Goal: Task Accomplishment & Management: Complete application form

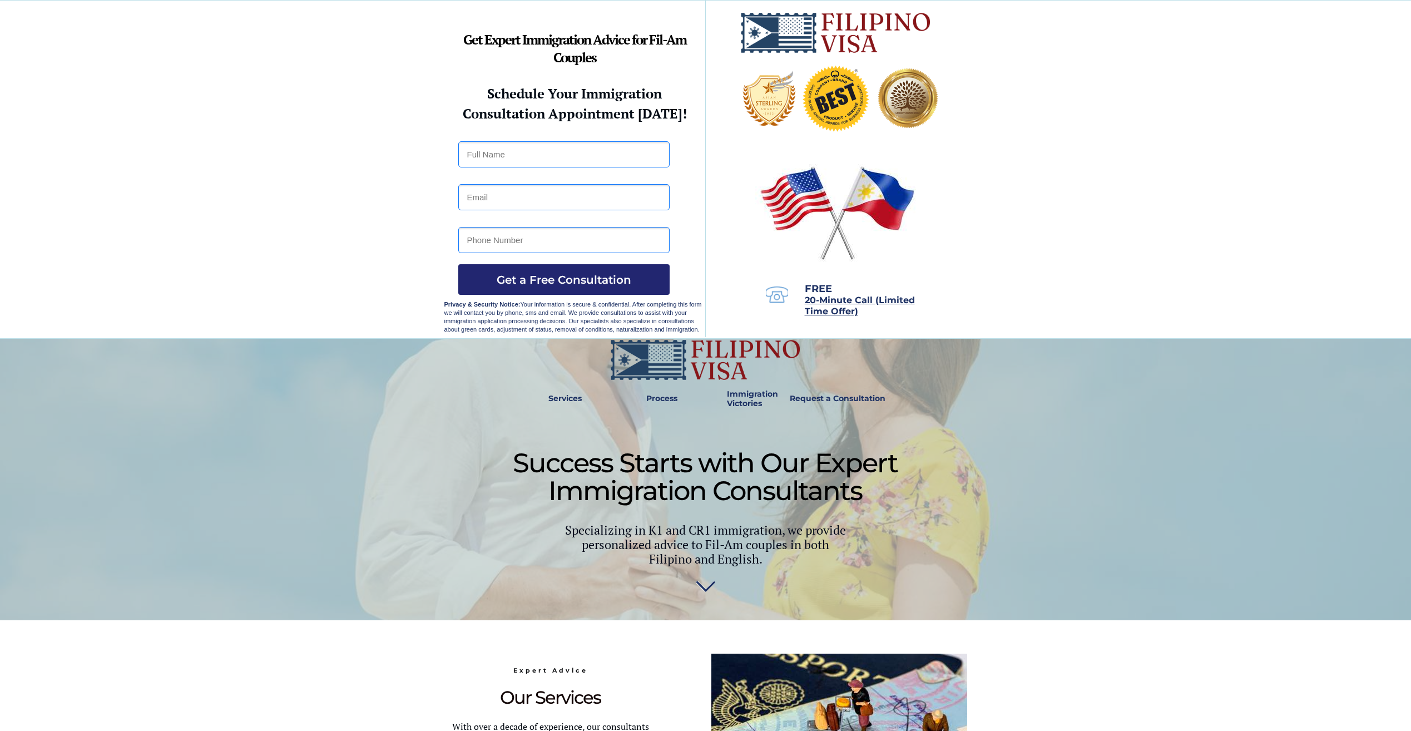
click at [575, 157] on input "text" at bounding box center [563, 154] width 211 height 26
type input "Frederick Lee Cearley"
type input "fredcearley5@gmail.com"
type input "09951845058"
click at [573, 269] on button "Get a Free Consultation" at bounding box center [563, 279] width 211 height 31
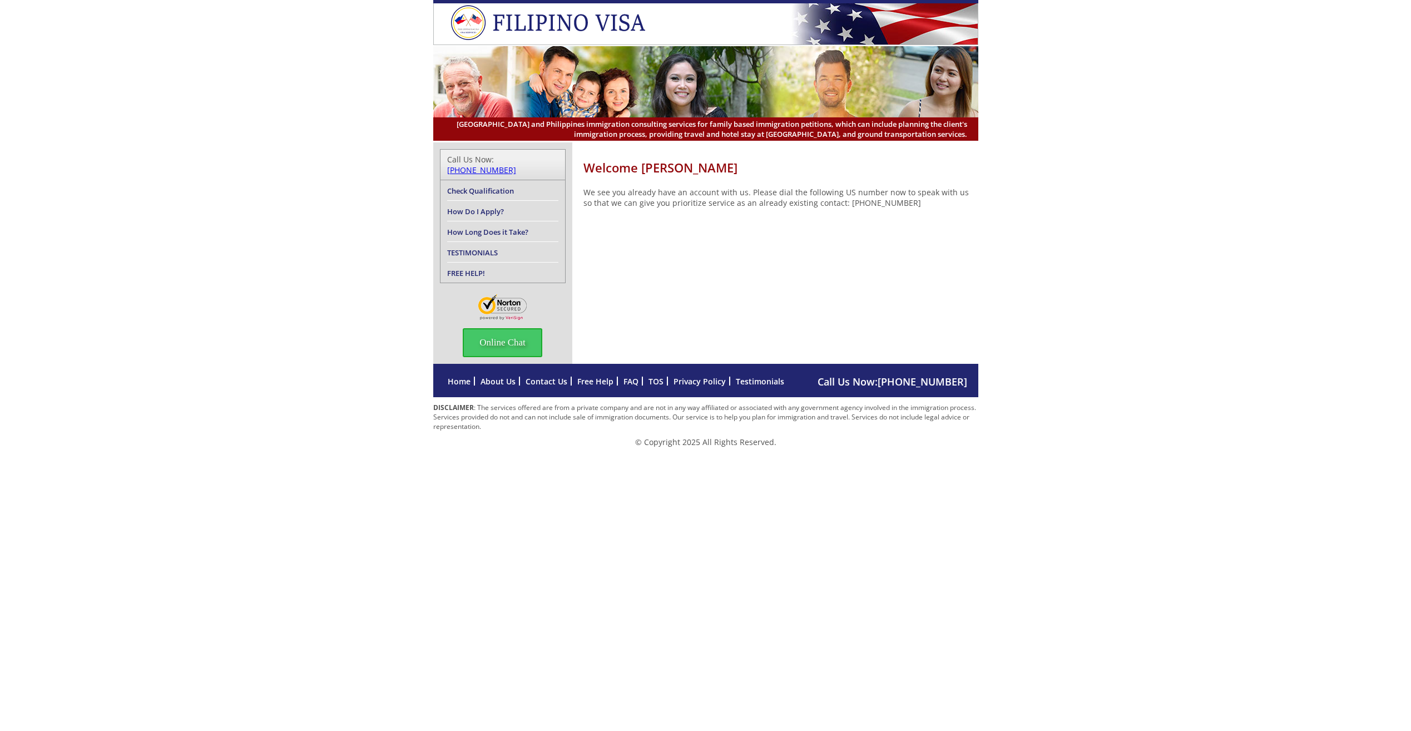
click at [526, 227] on link "How Long Does it Take?" at bounding box center [487, 232] width 81 height 10
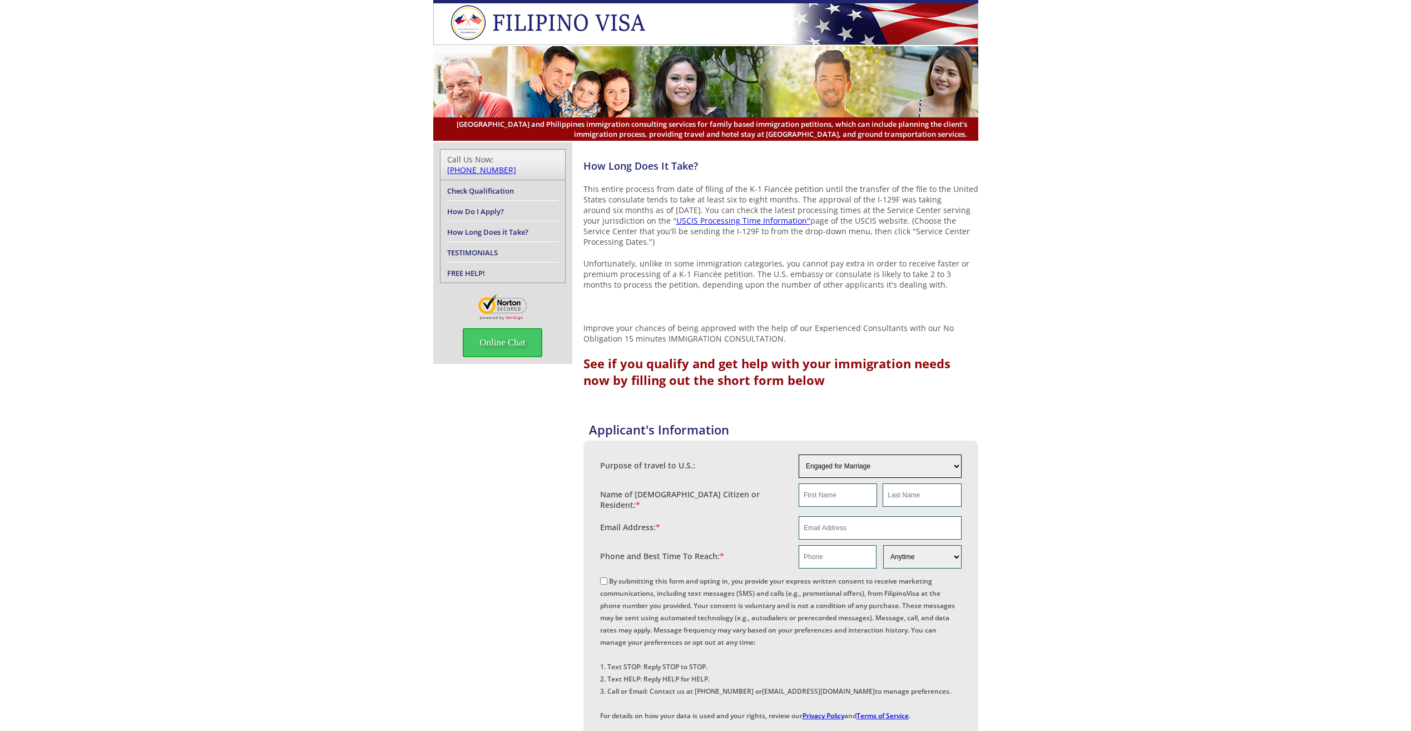
click at [955, 463] on select "Engaged for Marriage Already Married to [DEMOGRAPHIC_DATA] Citizen / Resident F…" at bounding box center [880, 466] width 163 height 23
click at [707, 464] on div "Purpose of travel to U.S.:" at bounding box center [699, 463] width 199 height 17
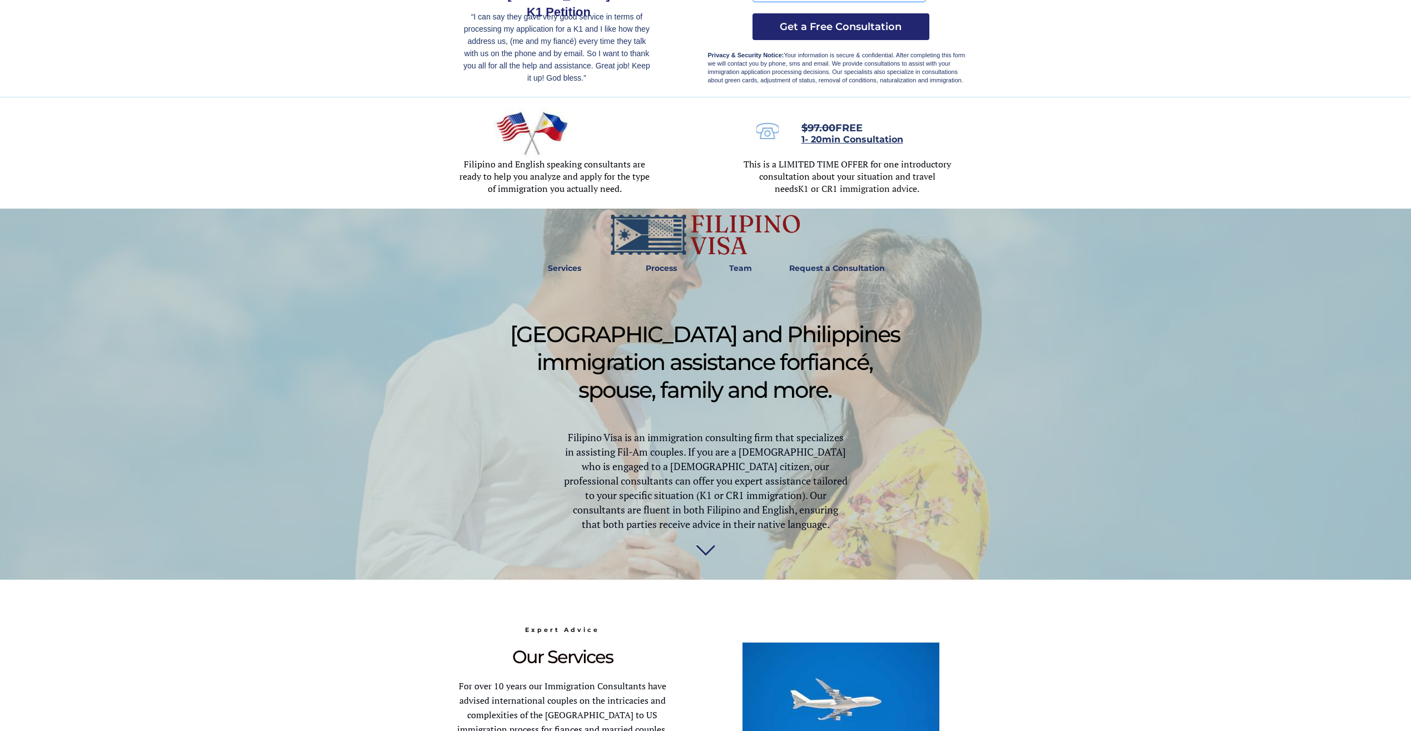
scroll to position [278, 0]
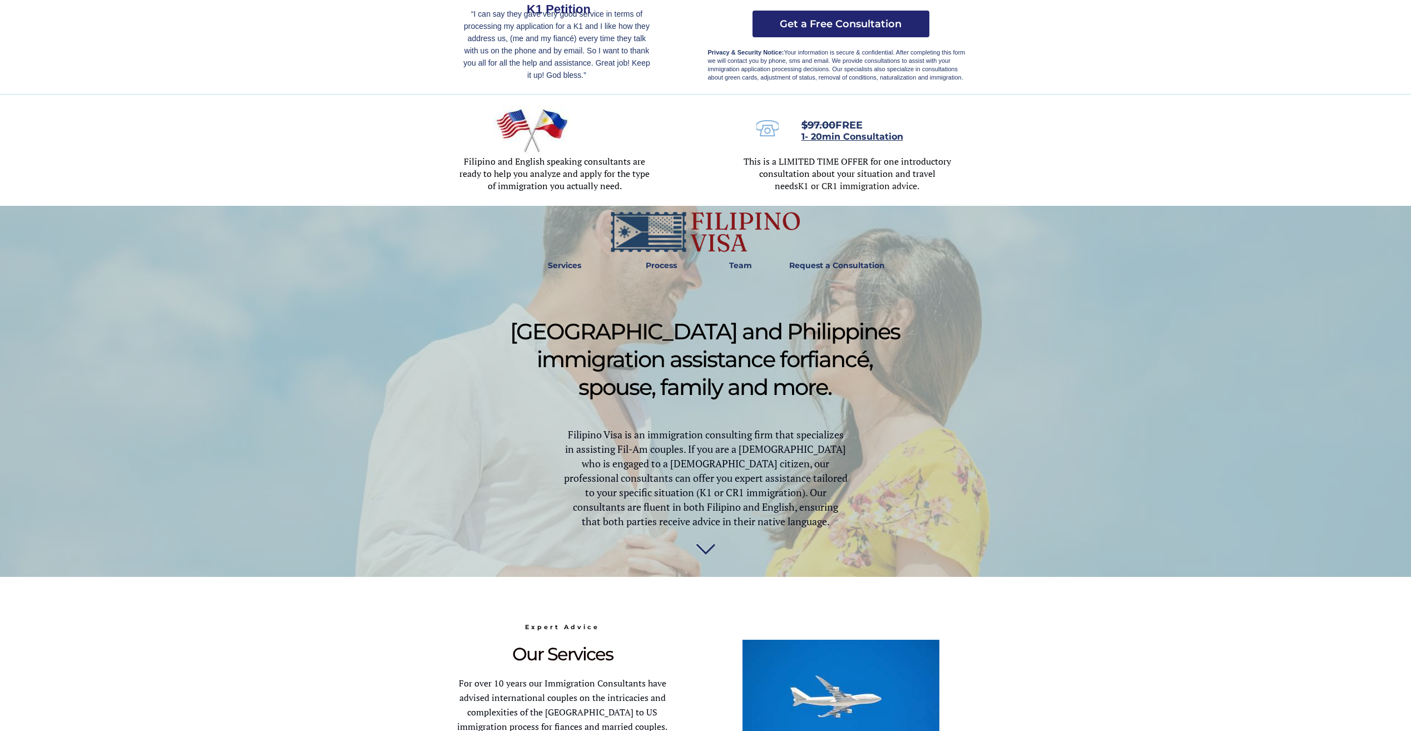
click at [707, 547] on img at bounding box center [705, 552] width 19 height 22
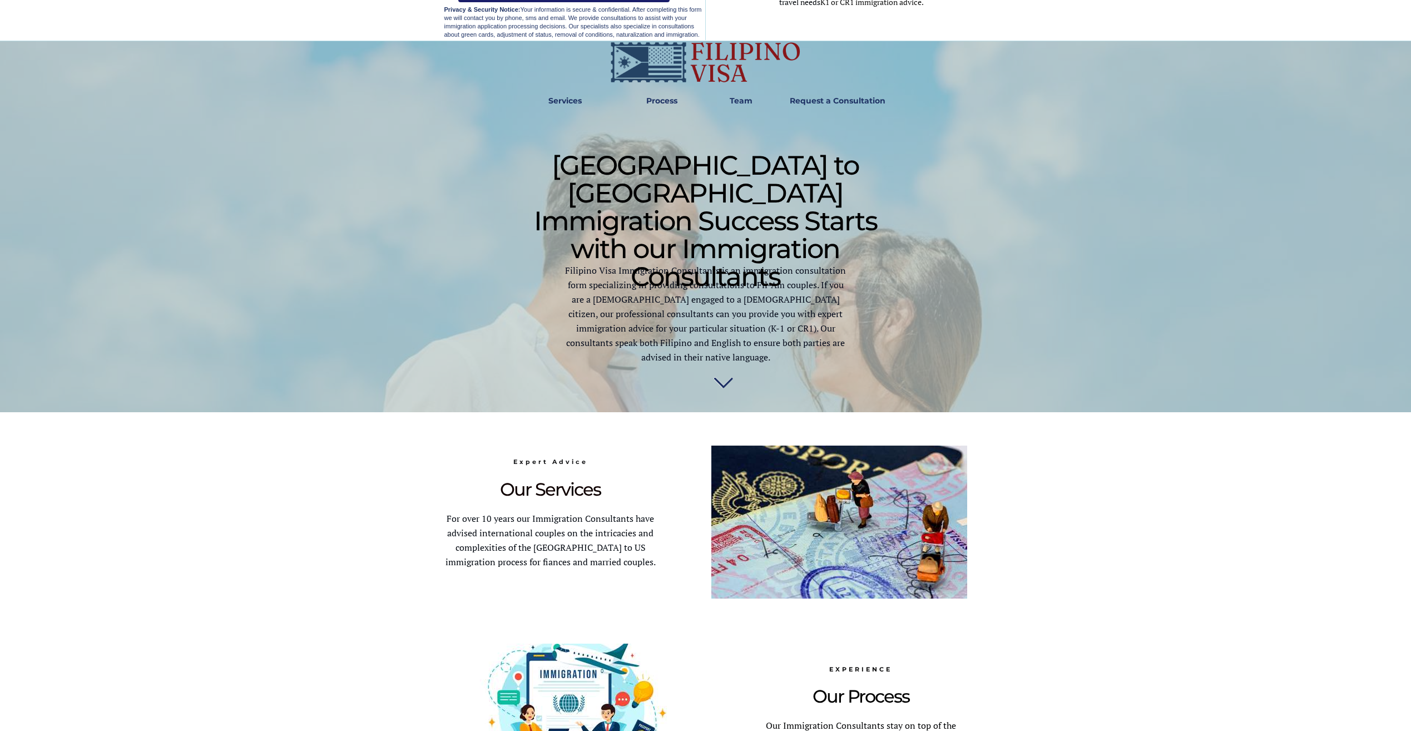
scroll to position [56, 0]
